Goal: Information Seeking & Learning: Understand process/instructions

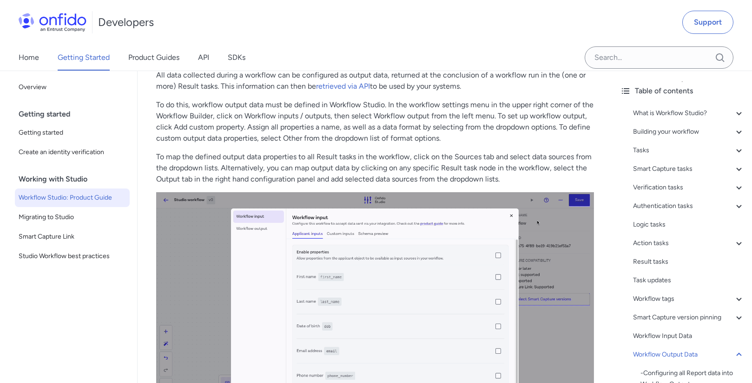
scroll to position [18388, 0]
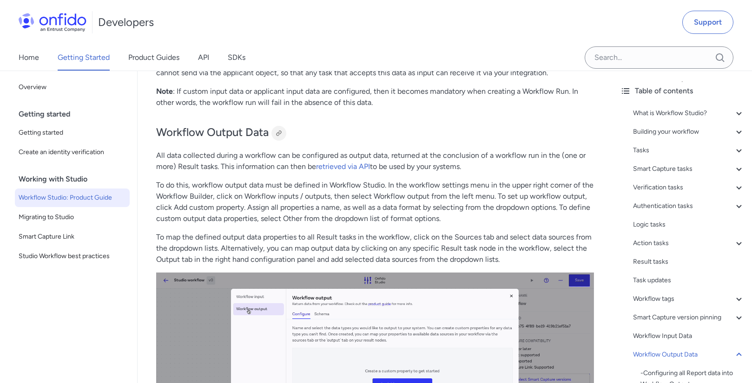
click at [277, 130] on div at bounding box center [278, 133] width 7 height 7
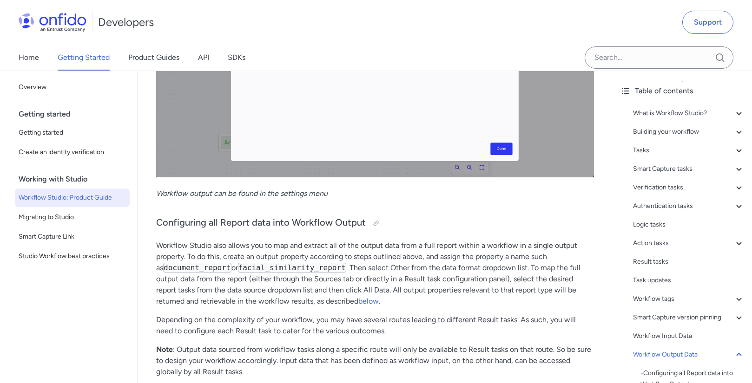
scroll to position [18773, 0]
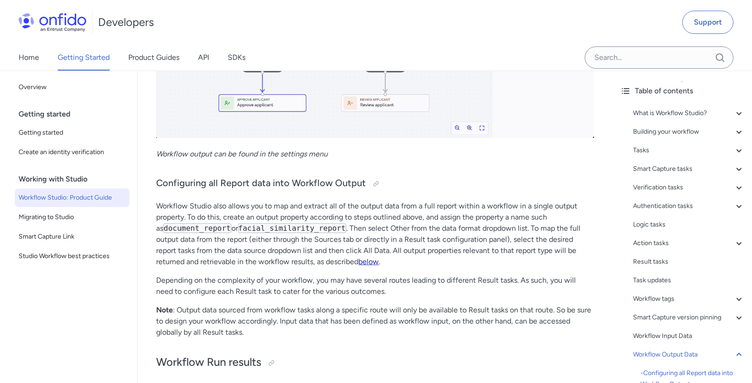
click at [374, 257] on link "below" at bounding box center [368, 261] width 20 height 9
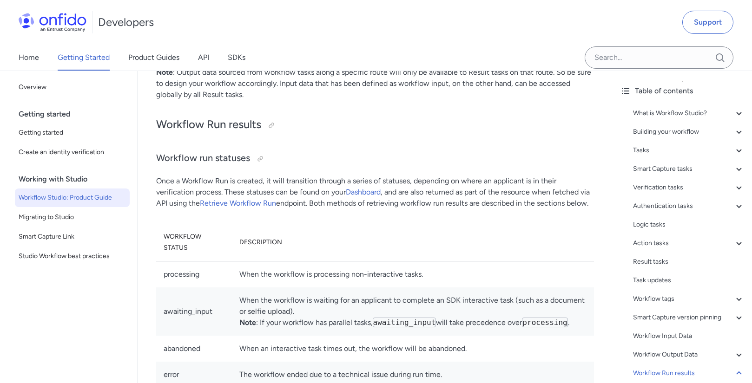
scroll to position [18982, 0]
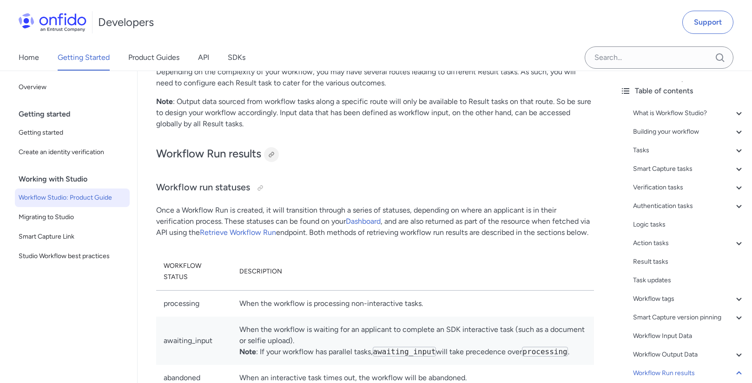
click at [275, 151] on div at bounding box center [271, 154] width 7 height 7
